Goal: Find specific page/section: Find specific page/section

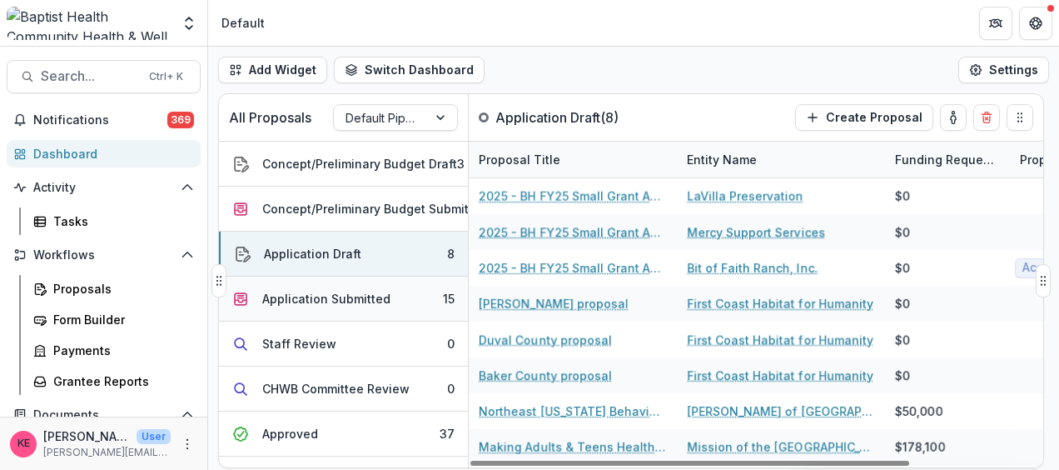
click at [346, 300] on div "Application Submitted" at bounding box center [326, 298] width 128 height 17
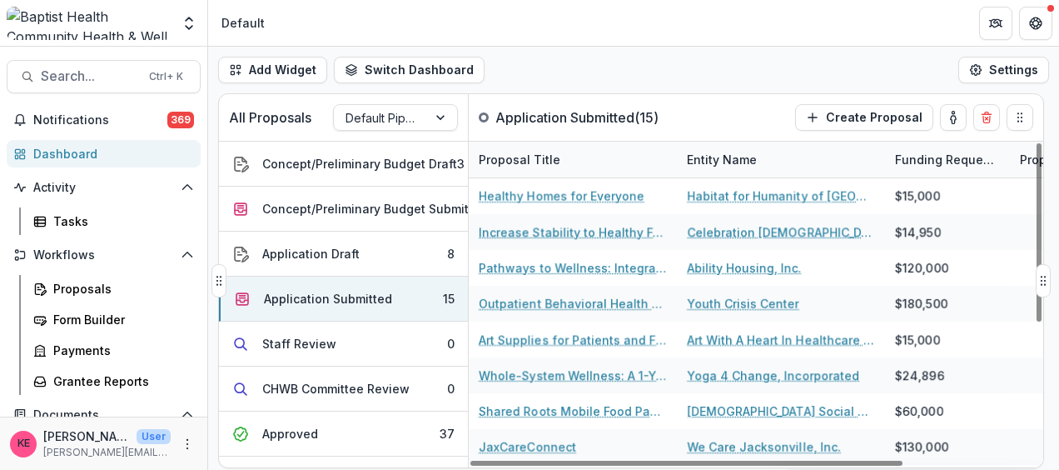
click at [739, 153] on div "Entity Name" at bounding box center [722, 159] width 90 height 17
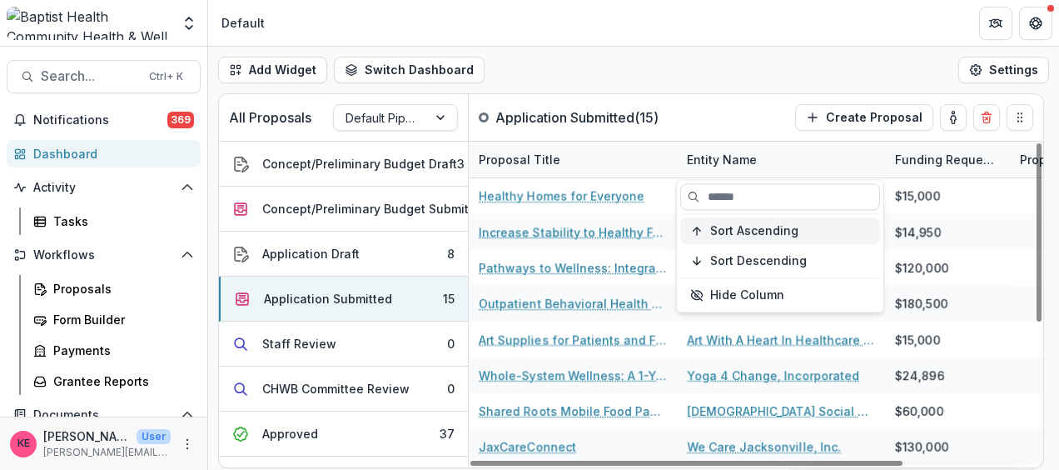
click at [734, 231] on span "Sort Ascending" at bounding box center [754, 231] width 88 height 14
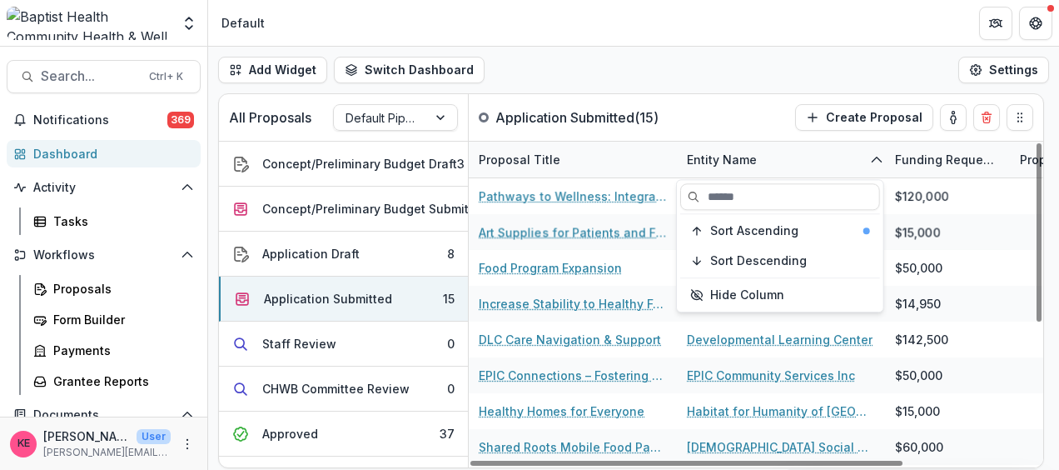
click at [774, 68] on div "Add Widget Switch Dashboard Default New Dashboard Settings" at bounding box center [633, 70] width 851 height 47
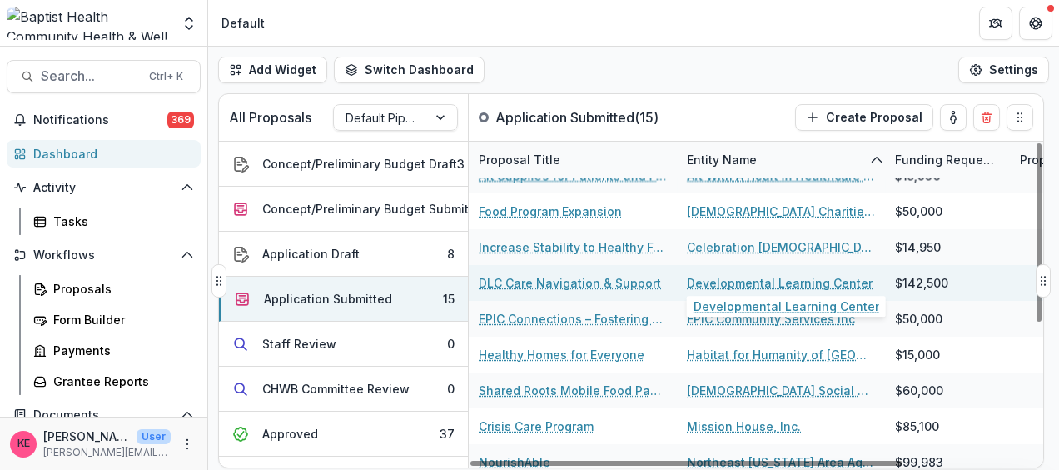
scroll to position [83, 0]
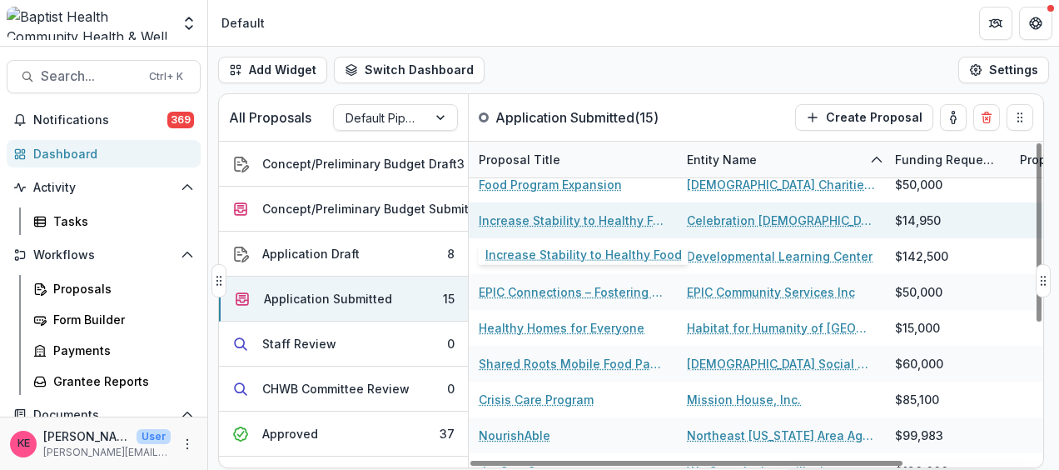
click at [541, 223] on link "Increase Stability to Healthy Food" at bounding box center [573, 219] width 188 height 17
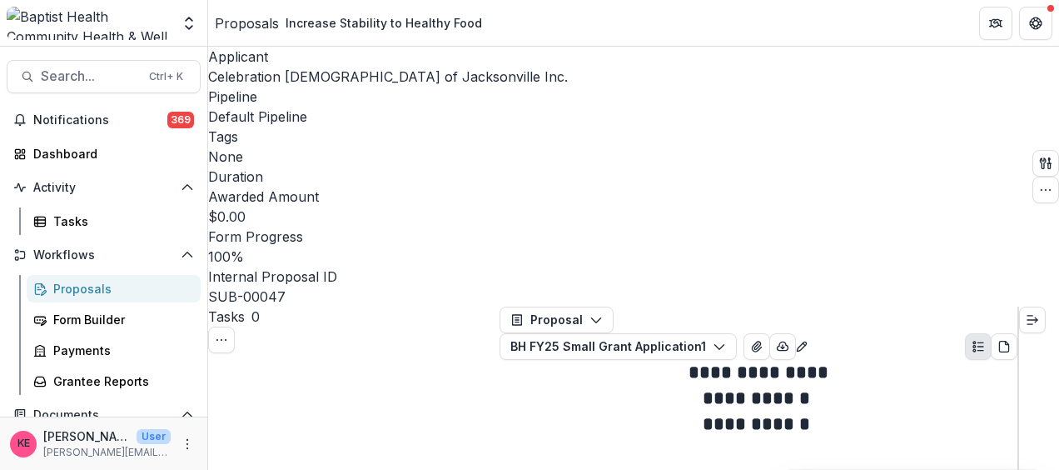
scroll to position [3099, 0]
click at [77, 150] on div "Dashboard" at bounding box center [110, 153] width 154 height 17
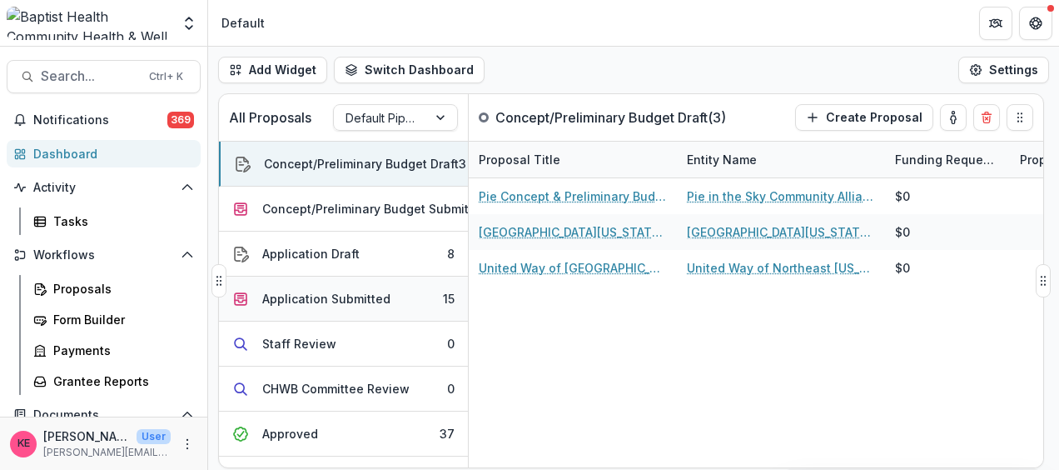
click at [314, 294] on div "Application Submitted" at bounding box center [326, 298] width 128 height 17
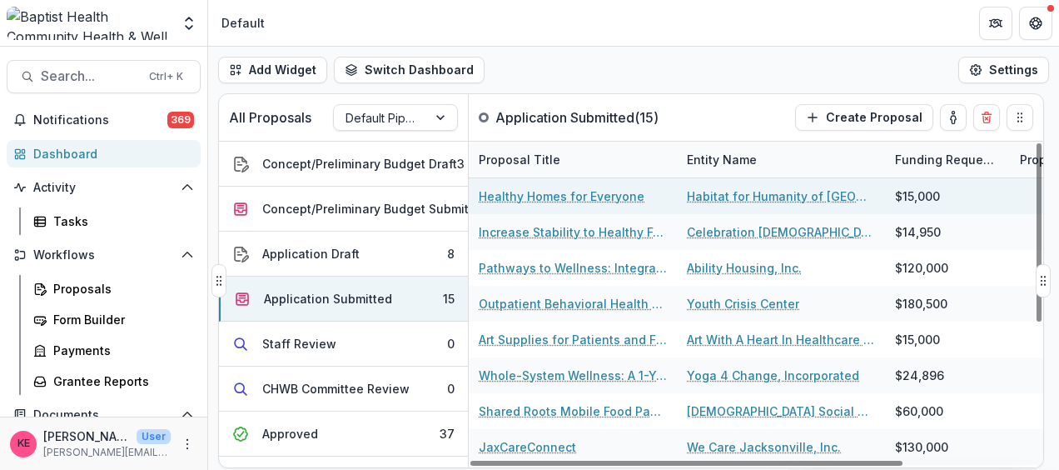
click at [609, 197] on link "Healthy Homes for Everyone" at bounding box center [562, 195] width 166 height 17
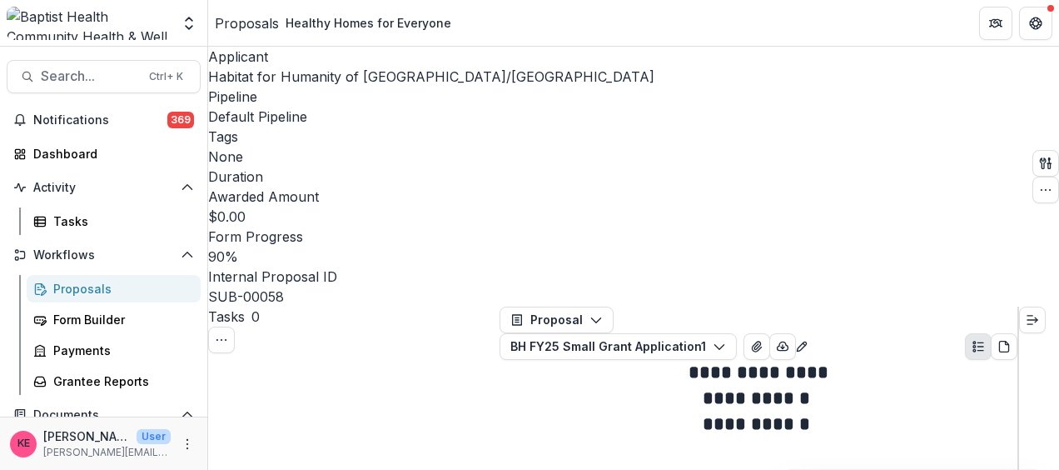
scroll to position [1582, 0]
